Goal: Navigation & Orientation: Find specific page/section

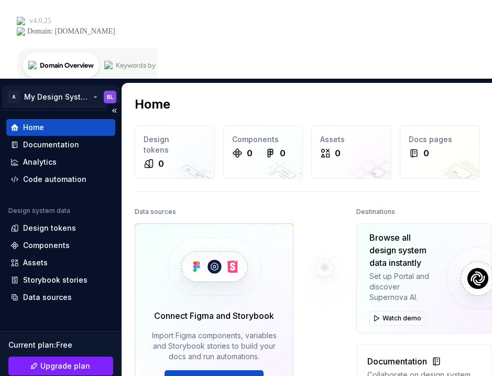
click at [14, 19] on html "A My Design System BL Home Documentation Analytics Code automation Design syste…" at bounding box center [246, 188] width 492 height 376
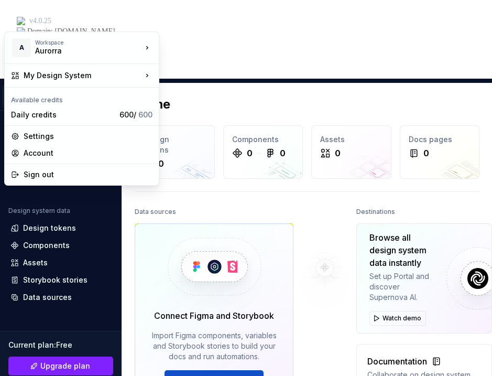
click at [45, 17] on html "A My Design System BL Home Documentation Analytics Code automation Design syste…" at bounding box center [246, 188] width 492 height 376
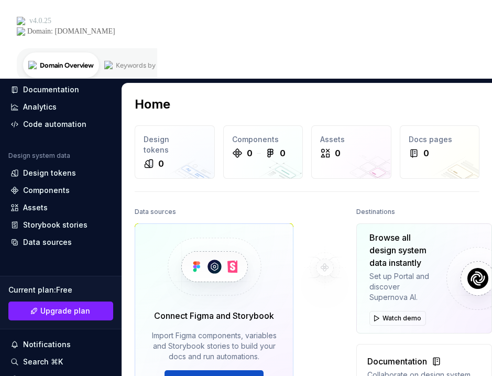
scroll to position [76, 0]
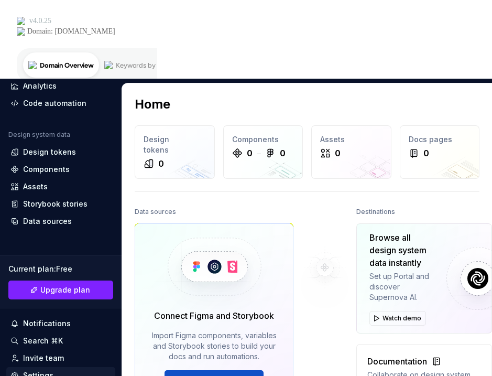
click at [34, 370] on div "Settings" at bounding box center [38, 375] width 30 height 10
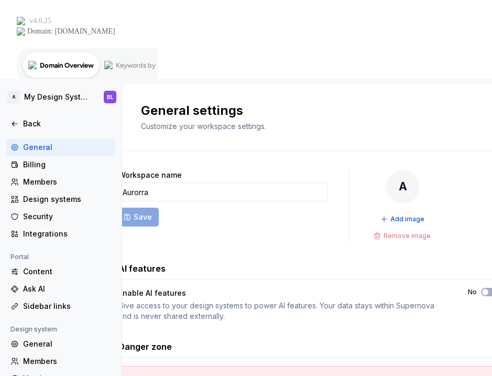
scroll to position [85, 0]
click at [39, 228] on div "Integrations" at bounding box center [67, 233] width 88 height 10
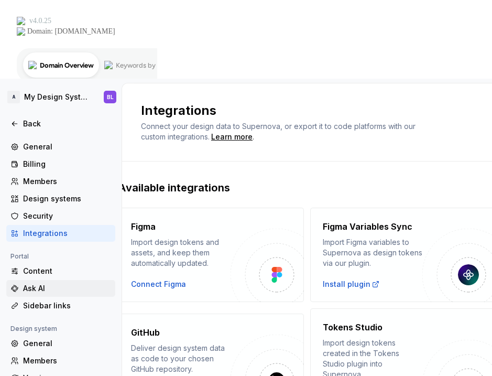
click at [32, 283] on div "Ask AI" at bounding box center [67, 288] width 88 height 10
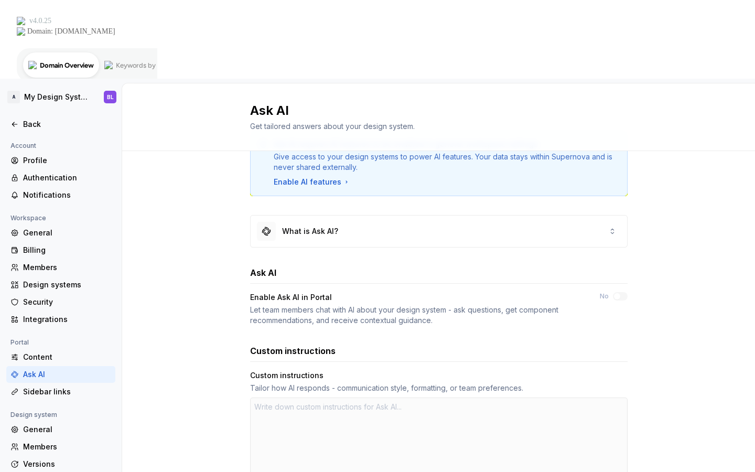
type textarea "*"
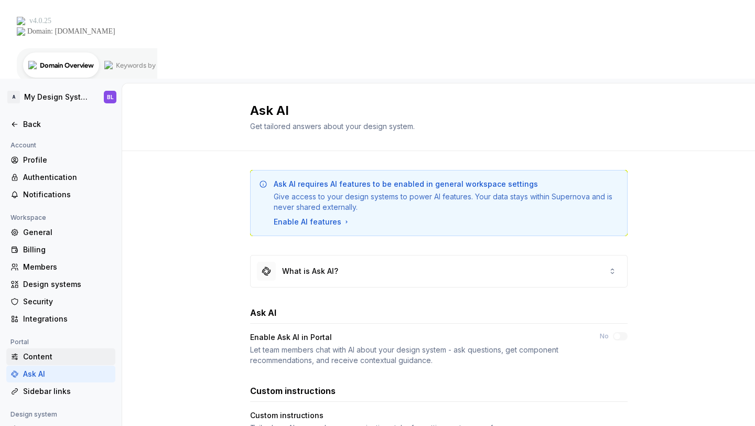
click at [32, 351] on div "Content" at bounding box center [67, 356] width 88 height 10
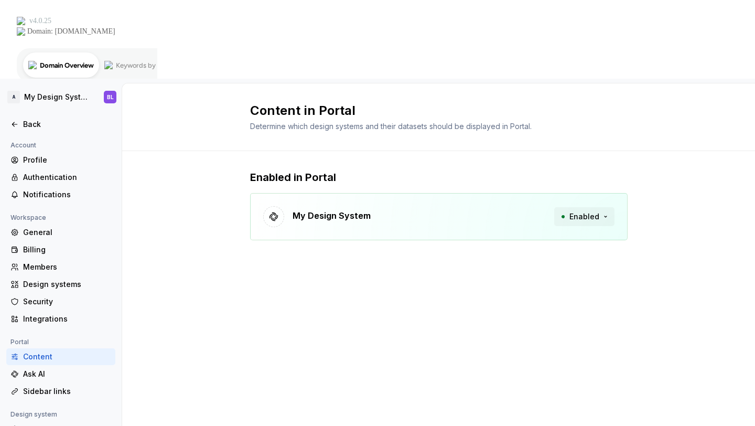
click at [492, 207] on button "Enabled" at bounding box center [584, 216] width 60 height 19
click at [307, 193] on div "My Design System Enabled" at bounding box center [438, 216] width 377 height 47
click at [283, 206] on div at bounding box center [273, 216] width 21 height 21
click at [42, 227] on div "General" at bounding box center [67, 232] width 88 height 10
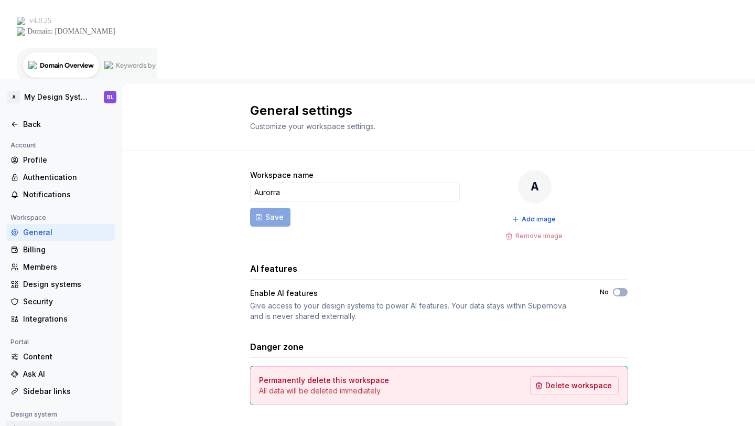
click at [43, 375] on div "General" at bounding box center [67, 429] width 88 height 10
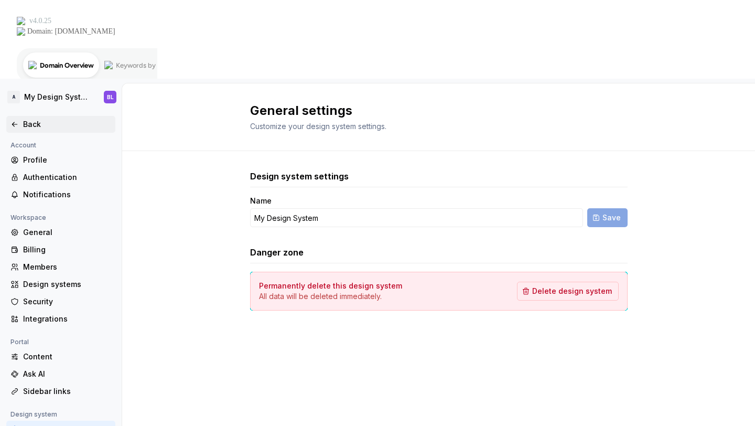
click at [30, 119] on div "Back" at bounding box center [67, 124] width 88 height 10
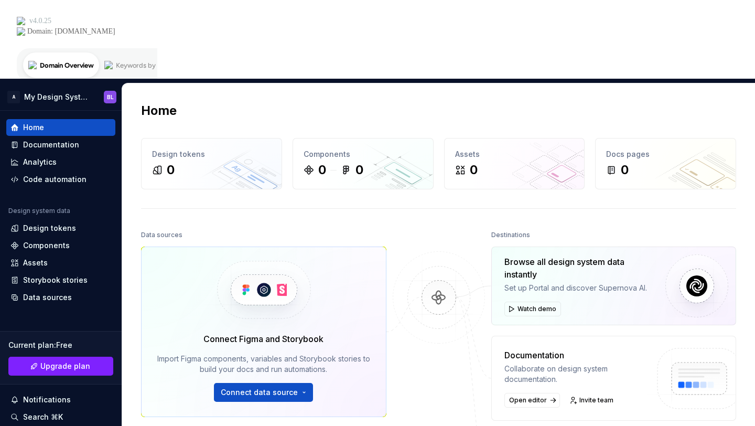
click at [426, 227] on div at bounding box center [438, 372] width 105 height 290
click at [111, 103] on button "Collapse sidebar" at bounding box center [114, 110] width 15 height 15
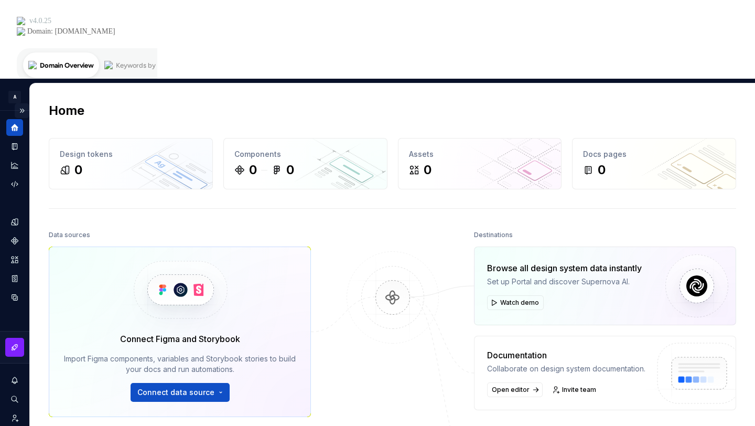
click at [21, 103] on button "Expand sidebar" at bounding box center [22, 110] width 15 height 15
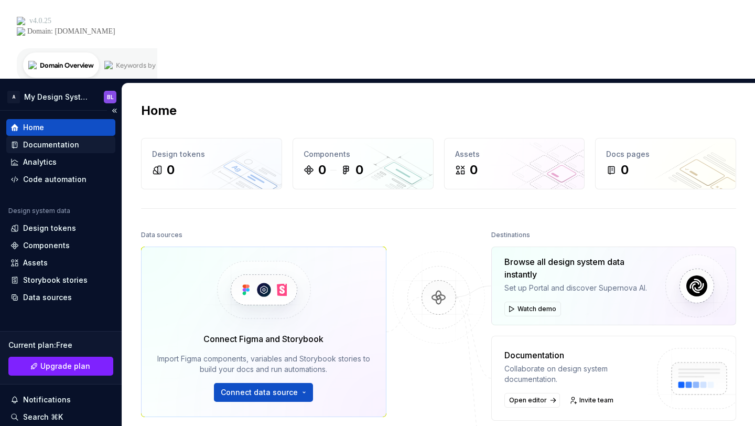
click at [49, 139] on div "Documentation" at bounding box center [51, 144] width 56 height 10
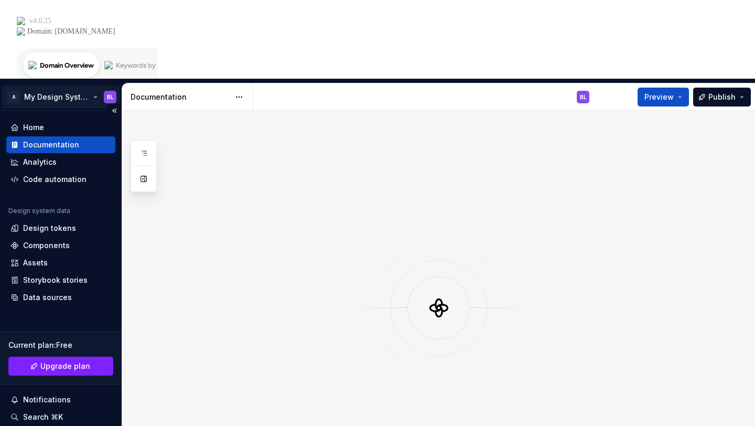
click at [58, 17] on html "A My Design System BL Home Documentation Analytics Code automation Design syste…" at bounding box center [377, 213] width 755 height 426
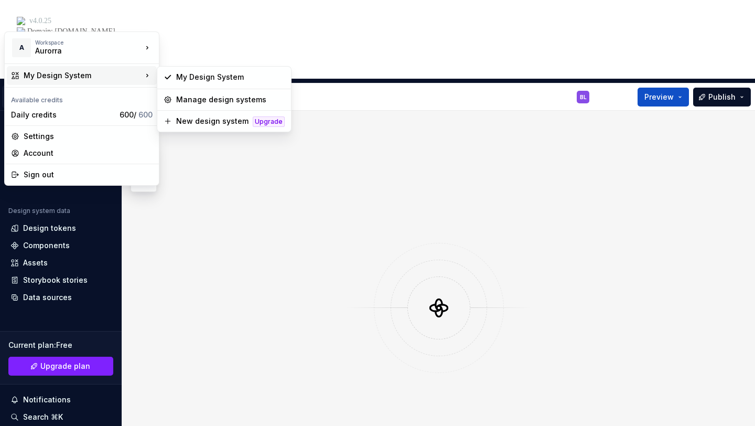
click at [211, 207] on html "A My Design System BL Home Documentation Analytics Code automation Design syste…" at bounding box center [377, 213] width 755 height 426
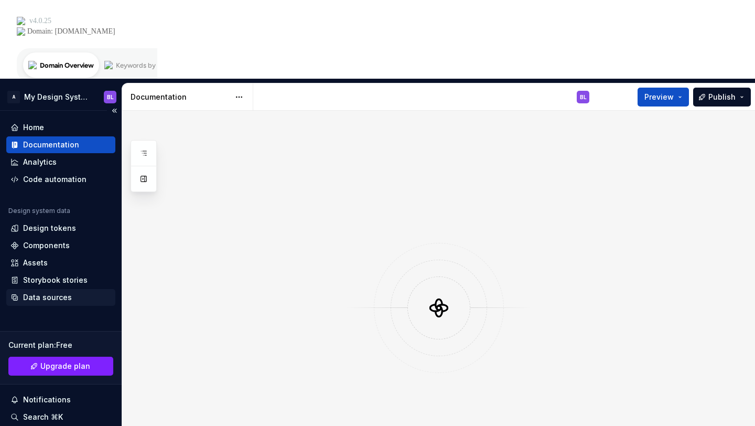
scroll to position [26, 0]
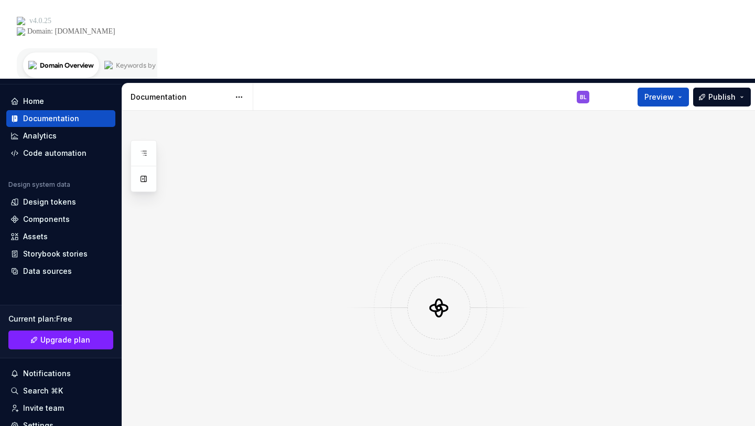
click at [426, 292] on icon at bounding box center [438, 307] width 31 height 31
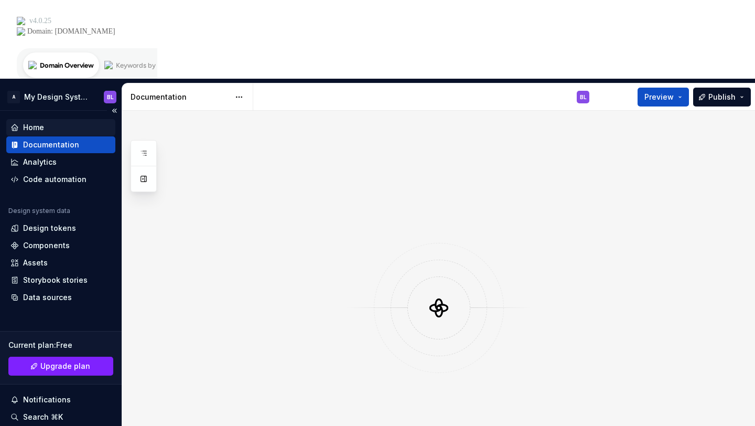
click at [37, 122] on div "Home" at bounding box center [33, 127] width 21 height 10
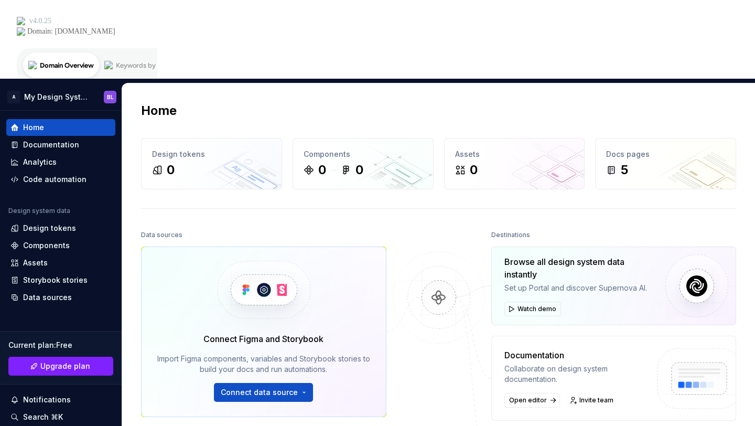
scroll to position [172, 0]
